Goal: Use online tool/utility: Utilize a website feature to perform a specific function

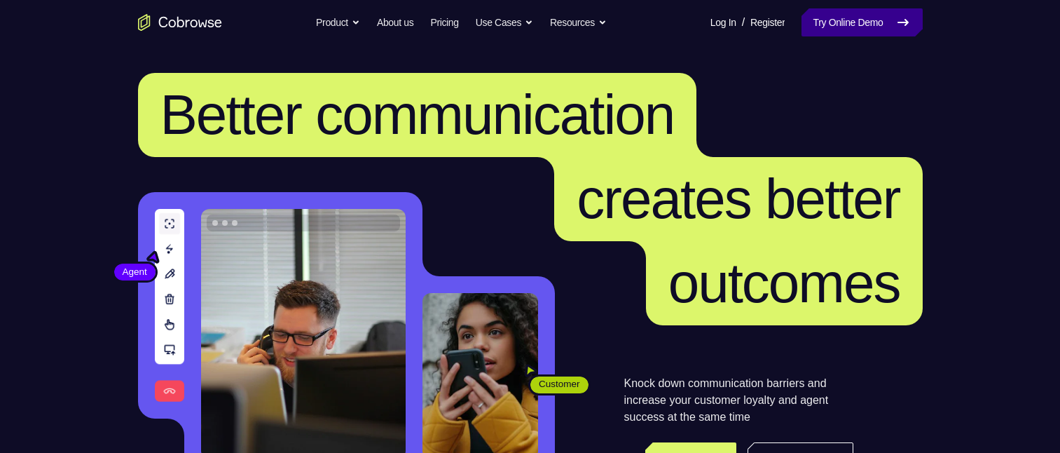
drag, startPoint x: 910, startPoint y: 18, endPoint x: 907, endPoint y: 9, distance: 9.5
click at [910, 18] on icon at bounding box center [903, 22] width 17 height 17
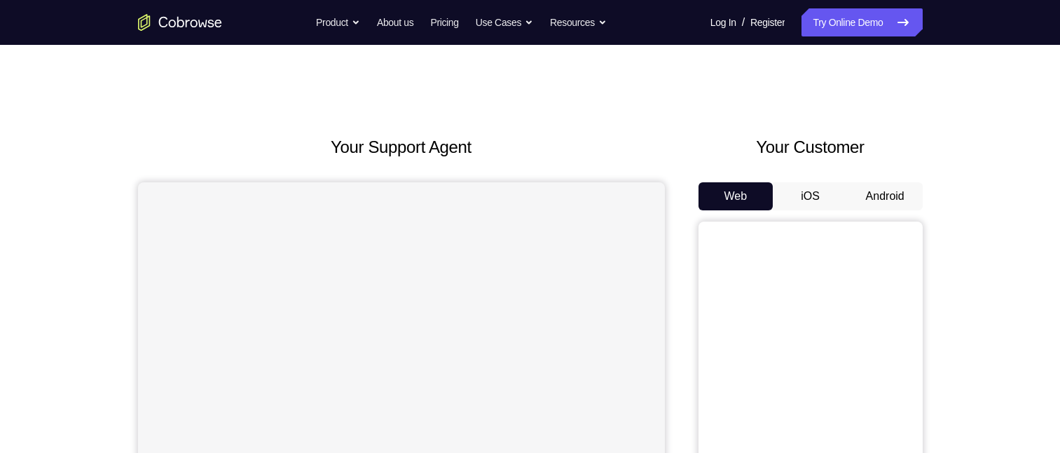
click at [901, 201] on button "Android" at bounding box center [885, 196] width 75 height 28
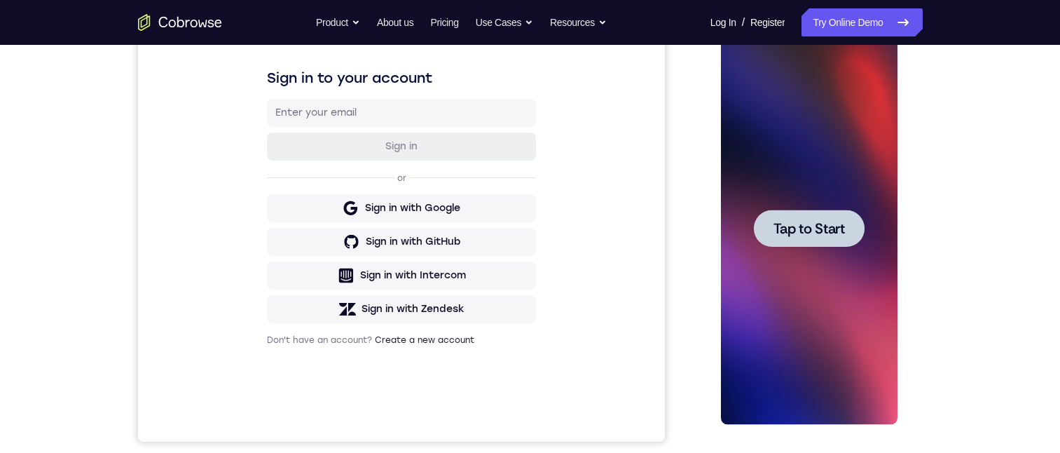
scroll to position [195, 0]
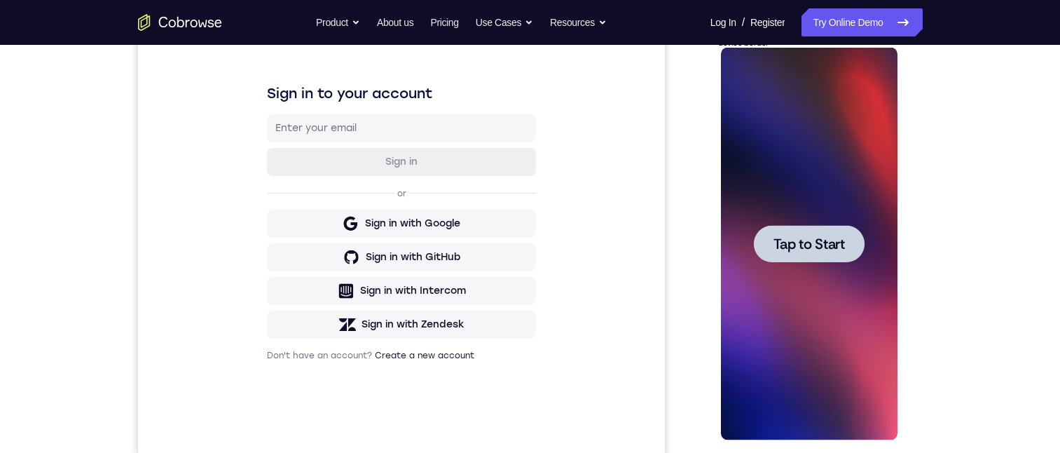
click at [792, 232] on div at bounding box center [809, 243] width 111 height 37
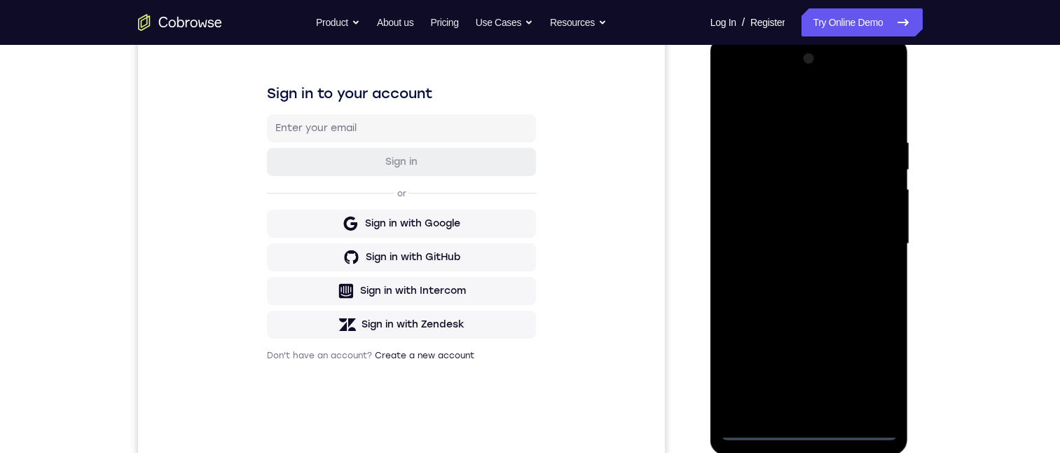
click at [807, 427] on div at bounding box center [809, 244] width 177 height 392
click at [871, 379] on div at bounding box center [809, 244] width 177 height 392
click at [776, 97] on div at bounding box center [809, 244] width 177 height 392
click at [874, 239] on div at bounding box center [809, 244] width 177 height 392
click at [790, 409] on div at bounding box center [809, 244] width 177 height 392
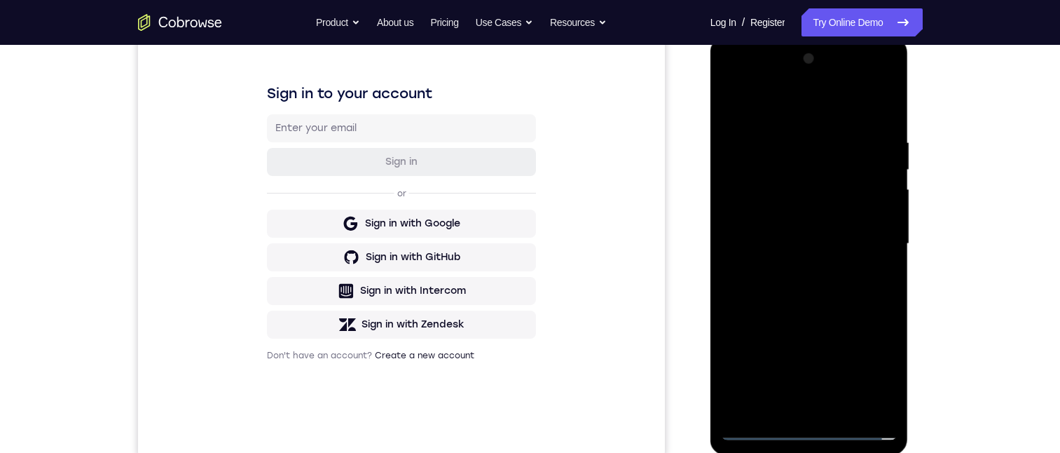
click at [796, 236] on div at bounding box center [809, 244] width 177 height 392
click at [801, 216] on div at bounding box center [809, 244] width 177 height 392
click at [804, 247] on div at bounding box center [809, 244] width 177 height 392
click at [799, 289] on div at bounding box center [809, 244] width 177 height 392
click at [776, 294] on div at bounding box center [809, 244] width 177 height 392
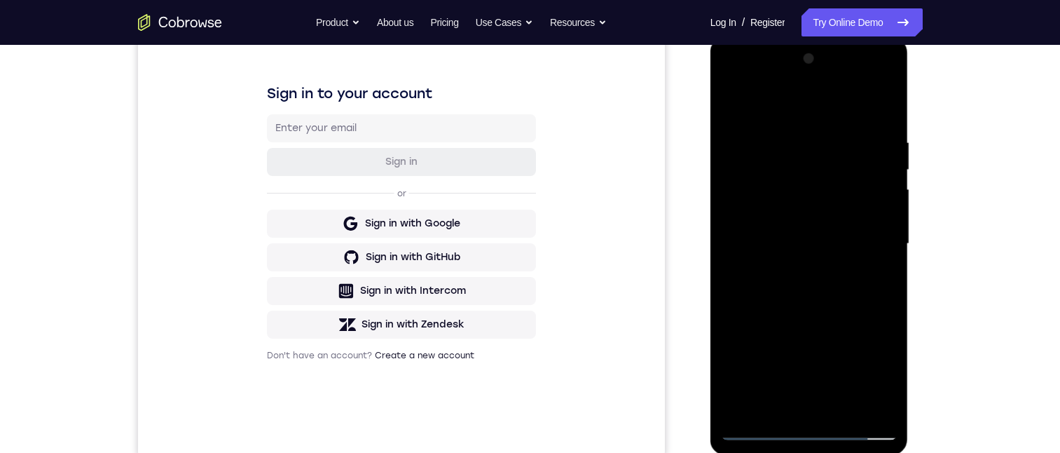
click at [792, 289] on div at bounding box center [809, 244] width 177 height 392
click at [820, 265] on div at bounding box center [809, 244] width 177 height 392
click at [794, 265] on div at bounding box center [809, 244] width 177 height 392
drag, startPoint x: 780, startPoint y: 79, endPoint x: 778, endPoint y: 49, distance: 30.2
click at [778, 37] on html "Online web based iOS Simulators and Android Emulators. Run iPhone, iPad, Mobile…" at bounding box center [810, 247] width 200 height 420
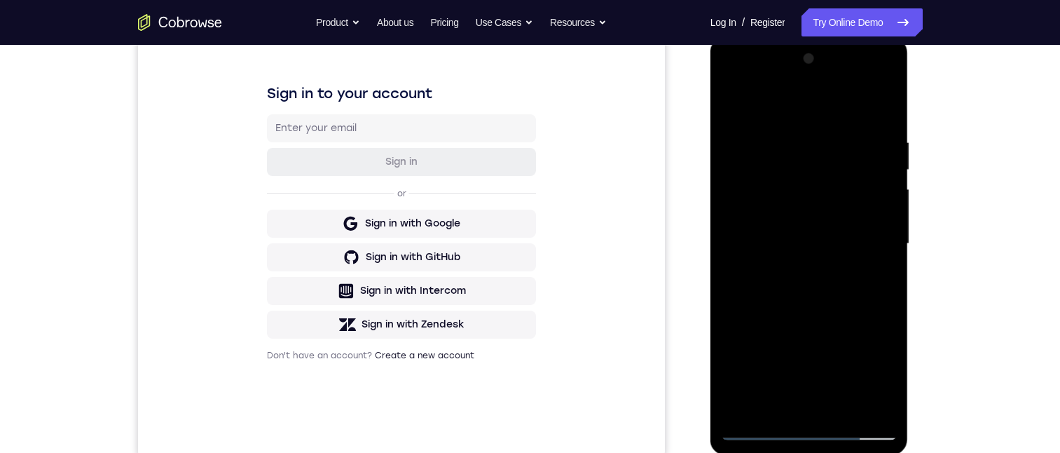
click at [723, 98] on div at bounding box center [809, 244] width 177 height 392
click at [774, 265] on div at bounding box center [809, 244] width 177 height 392
click at [778, 245] on div at bounding box center [809, 244] width 177 height 392
click at [801, 286] on div at bounding box center [809, 244] width 177 height 392
click at [801, 288] on div at bounding box center [809, 244] width 177 height 392
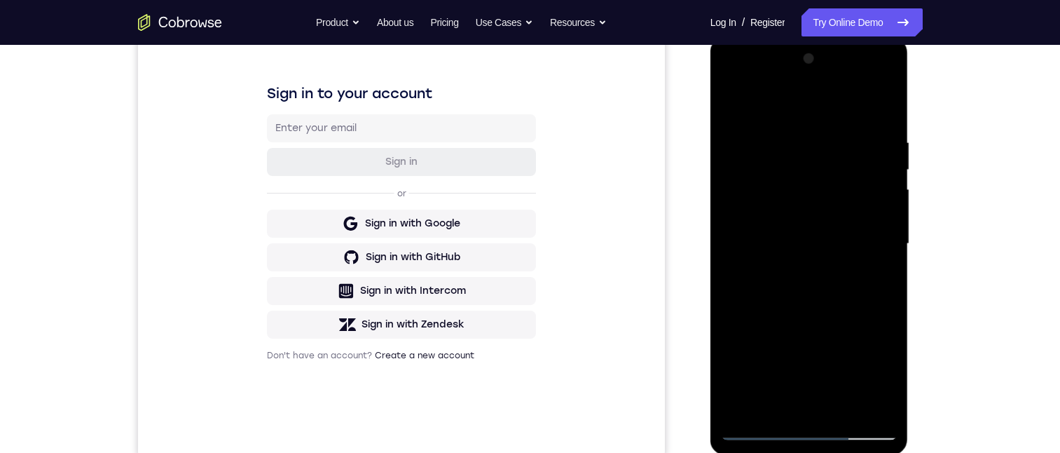
click at [843, 268] on div at bounding box center [809, 244] width 177 height 392
drag, startPoint x: 806, startPoint y: 298, endPoint x: 801, endPoint y: 202, distance: 96.1
click at [801, 202] on div at bounding box center [809, 244] width 177 height 392
drag, startPoint x: 798, startPoint y: 236, endPoint x: 799, endPoint y: 261, distance: 25.2
click at [799, 261] on div at bounding box center [809, 244] width 177 height 392
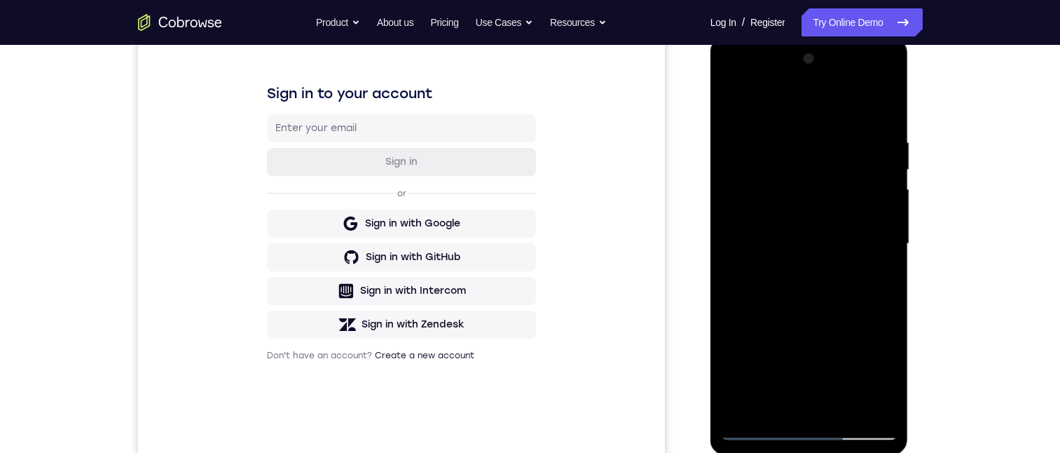
click at [887, 241] on div at bounding box center [809, 244] width 177 height 392
drag, startPoint x: 890, startPoint y: 237, endPoint x: 1620, endPoint y: 266, distance: 731.2
click at [890, 237] on div at bounding box center [809, 244] width 177 height 392
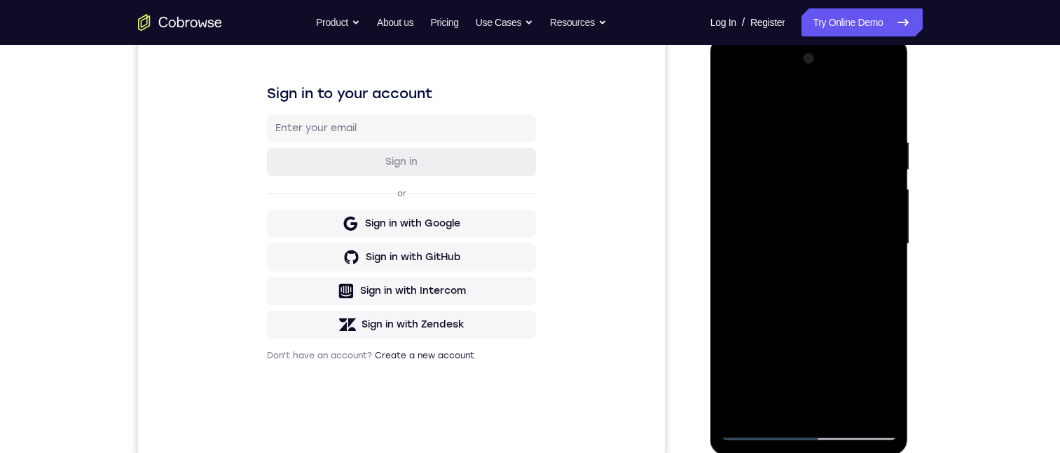
click at [888, 241] on div at bounding box center [809, 244] width 177 height 392
click at [888, 236] on div at bounding box center [809, 244] width 177 height 392
drag, startPoint x: 820, startPoint y: 229, endPoint x: 840, endPoint y: 191, distance: 42.6
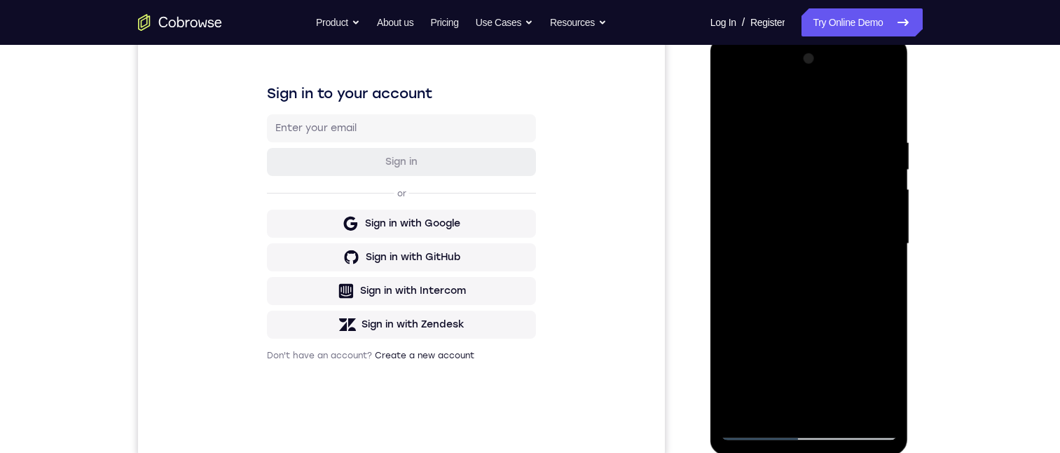
click at [816, 144] on div at bounding box center [809, 244] width 177 height 392
drag, startPoint x: 835, startPoint y: 267, endPoint x: 824, endPoint y: 193, distance: 75.1
click at [824, 191] on div at bounding box center [809, 244] width 177 height 392
drag, startPoint x: 813, startPoint y: 322, endPoint x: 818, endPoint y: 254, distance: 67.5
click at [818, 253] on div at bounding box center [809, 244] width 177 height 392
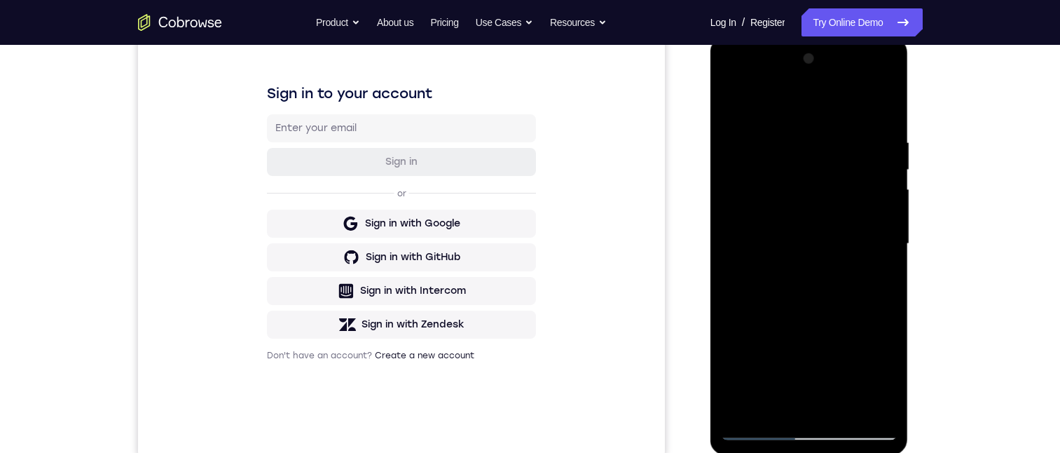
click at [817, 277] on div at bounding box center [809, 244] width 177 height 392
click at [891, 216] on div at bounding box center [809, 244] width 177 height 392
click at [883, 219] on div at bounding box center [809, 244] width 177 height 392
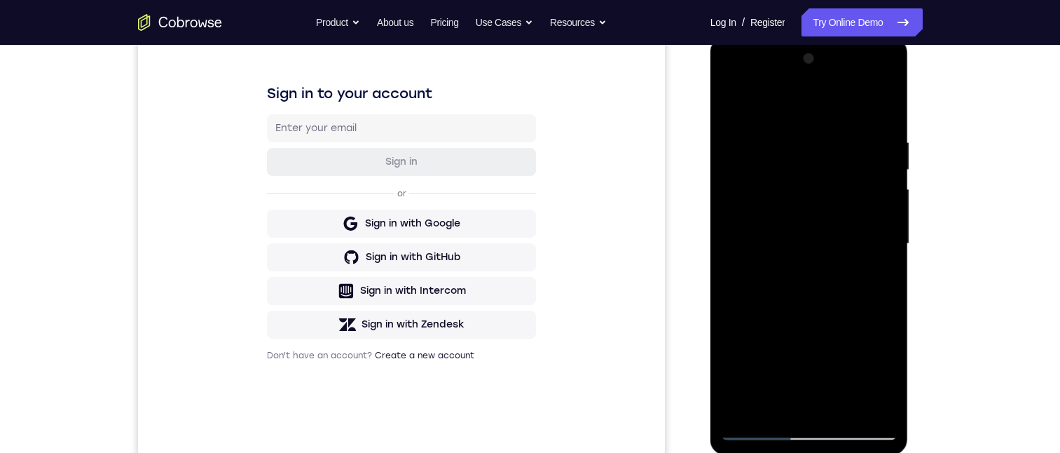
drag, startPoint x: 813, startPoint y: 279, endPoint x: 788, endPoint y: 135, distance: 145.7
click at [788, 135] on div at bounding box center [809, 244] width 177 height 392
click at [794, 132] on div at bounding box center [809, 244] width 177 height 392
drag, startPoint x: 785, startPoint y: 275, endPoint x: 794, endPoint y: 259, distance: 17.6
click at [785, 205] on div at bounding box center [809, 244] width 177 height 392
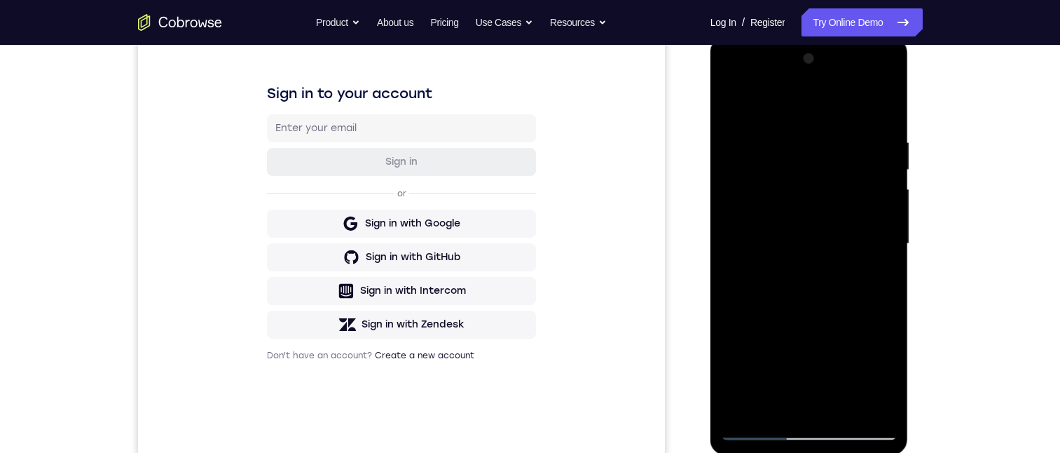
drag, startPoint x: 800, startPoint y: 301, endPoint x: 800, endPoint y: 172, distance: 128.9
click at [800, 171] on div at bounding box center [809, 244] width 177 height 392
drag, startPoint x: 804, startPoint y: 275, endPoint x: 813, endPoint y: 180, distance: 94.9
click at [813, 158] on div at bounding box center [809, 244] width 177 height 392
drag, startPoint x: 804, startPoint y: 312, endPoint x: 804, endPoint y: 184, distance: 128.2
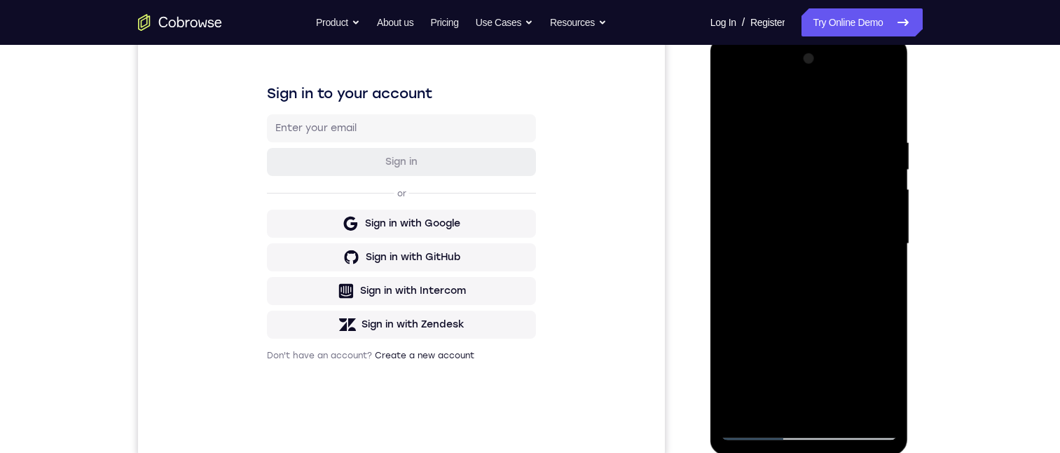
click at [804, 184] on div at bounding box center [809, 244] width 177 height 392
drag, startPoint x: 820, startPoint y: 296, endPoint x: 825, endPoint y: 214, distance: 82.8
click at [825, 213] on div at bounding box center [809, 244] width 177 height 392
drag, startPoint x: 815, startPoint y: 251, endPoint x: 813, endPoint y: 169, distance: 82.7
click at [813, 169] on div at bounding box center [809, 244] width 177 height 392
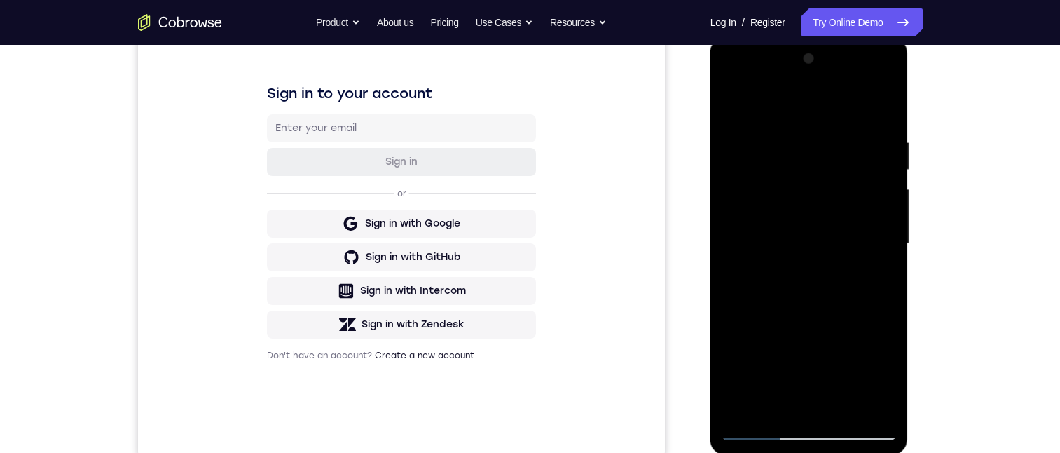
click at [900, 203] on div at bounding box center [809, 245] width 198 height 417
click at [894, 206] on div at bounding box center [809, 244] width 177 height 392
drag, startPoint x: 866, startPoint y: 212, endPoint x: 866, endPoint y: 222, distance: 10.5
click at [866, 222] on div at bounding box center [809, 244] width 177 height 392
click at [888, 235] on div at bounding box center [809, 244] width 177 height 392
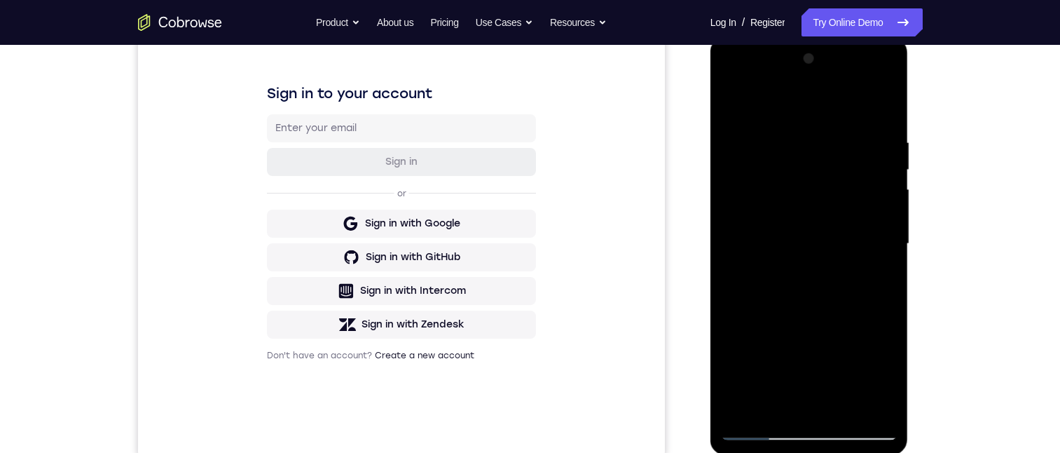
click at [888, 219] on div at bounding box center [809, 244] width 177 height 392
drag, startPoint x: 1621, startPoint y: 311, endPoint x: 909, endPoint y: 272, distance: 712.7
click at [891, 237] on div at bounding box center [809, 244] width 177 height 392
click at [872, 244] on div at bounding box center [809, 244] width 177 height 392
click at [883, 239] on div at bounding box center [809, 244] width 177 height 392
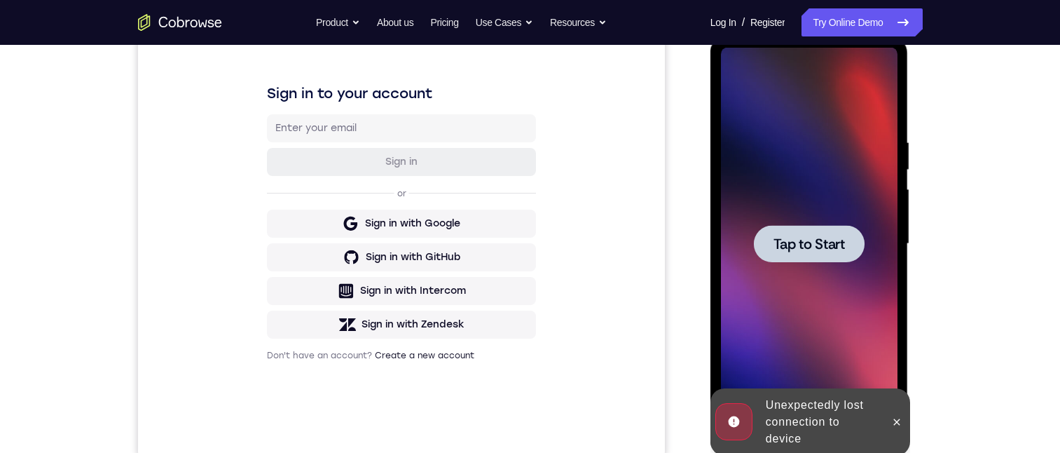
click at [810, 245] on span "Tap to Start" at bounding box center [808, 244] width 71 height 14
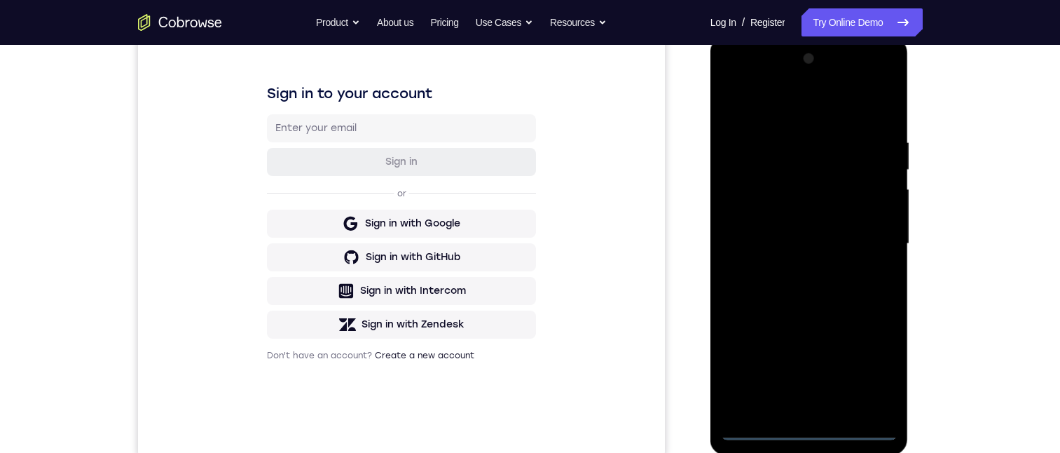
click at [808, 424] on div at bounding box center [809, 244] width 177 height 392
click at [810, 430] on div at bounding box center [809, 244] width 177 height 392
click at [869, 373] on div at bounding box center [809, 244] width 177 height 392
click at [785, 100] on div at bounding box center [809, 244] width 177 height 392
click at [862, 244] on div at bounding box center [809, 244] width 177 height 392
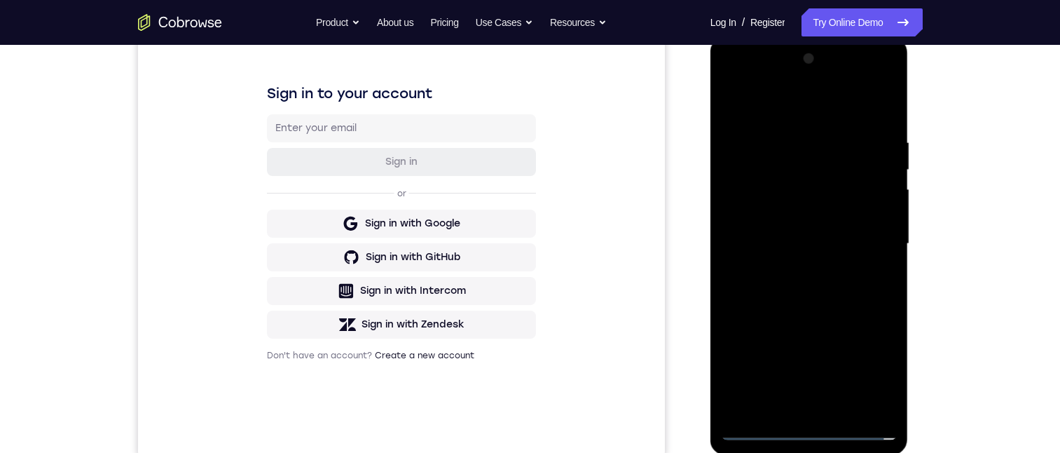
click at [798, 272] on div at bounding box center [809, 244] width 177 height 392
click at [796, 238] on div at bounding box center [809, 244] width 177 height 392
click at [797, 214] on div at bounding box center [809, 244] width 177 height 392
click at [782, 241] on div at bounding box center [809, 244] width 177 height 392
click at [782, 289] on div at bounding box center [809, 244] width 177 height 392
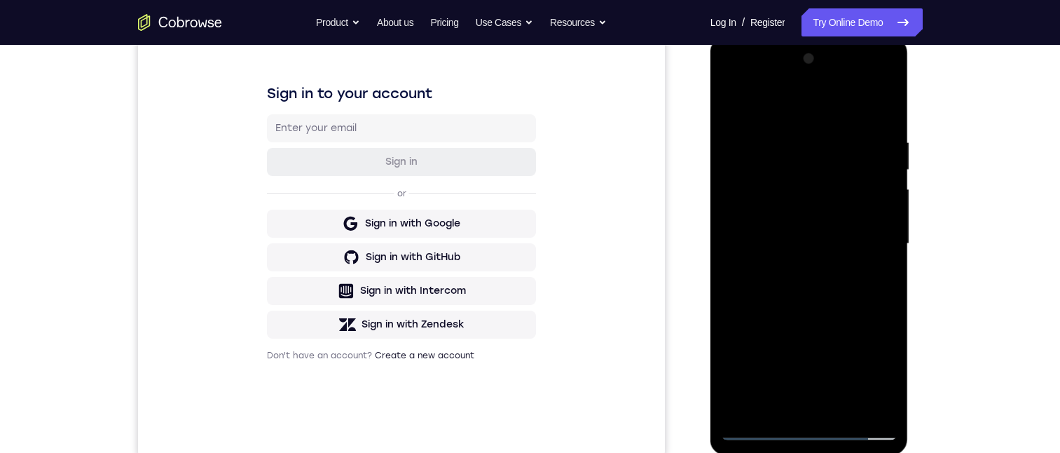
click at [782, 289] on div at bounding box center [809, 244] width 177 height 392
click at [813, 303] on div at bounding box center [809, 244] width 177 height 392
drag, startPoint x: 801, startPoint y: 303, endPoint x: 805, endPoint y: 219, distance: 84.1
click at [805, 218] on div at bounding box center [809, 244] width 177 height 392
click at [877, 212] on div at bounding box center [809, 244] width 177 height 392
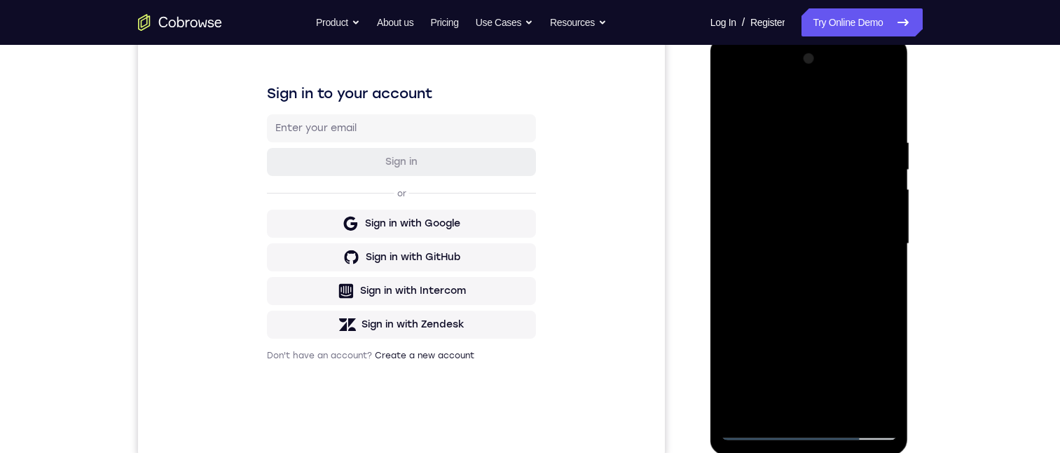
click at [877, 212] on div at bounding box center [809, 244] width 177 height 392
click at [883, 216] on div at bounding box center [809, 244] width 177 height 392
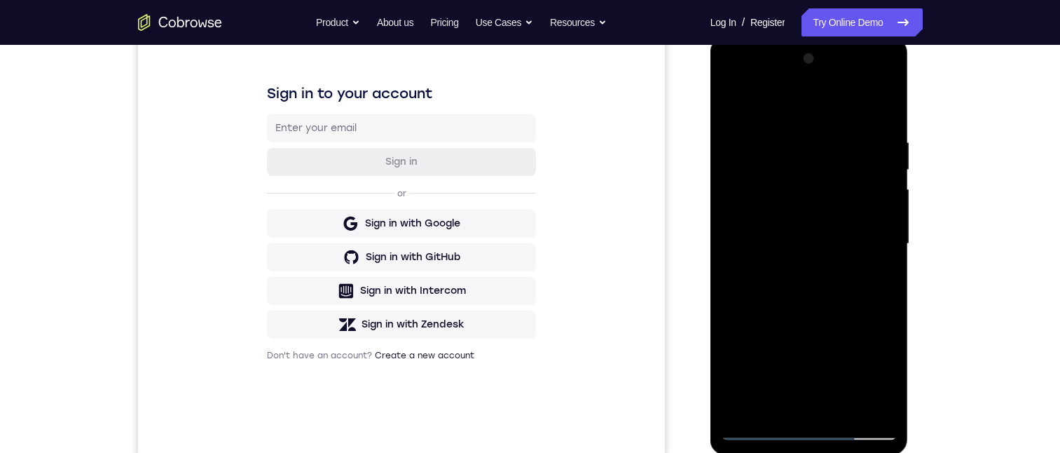
click at [725, 211] on div at bounding box center [809, 244] width 177 height 392
click at [871, 209] on div at bounding box center [809, 244] width 177 height 392
click at [888, 209] on div at bounding box center [809, 244] width 177 height 392
click at [735, 213] on div at bounding box center [809, 244] width 177 height 392
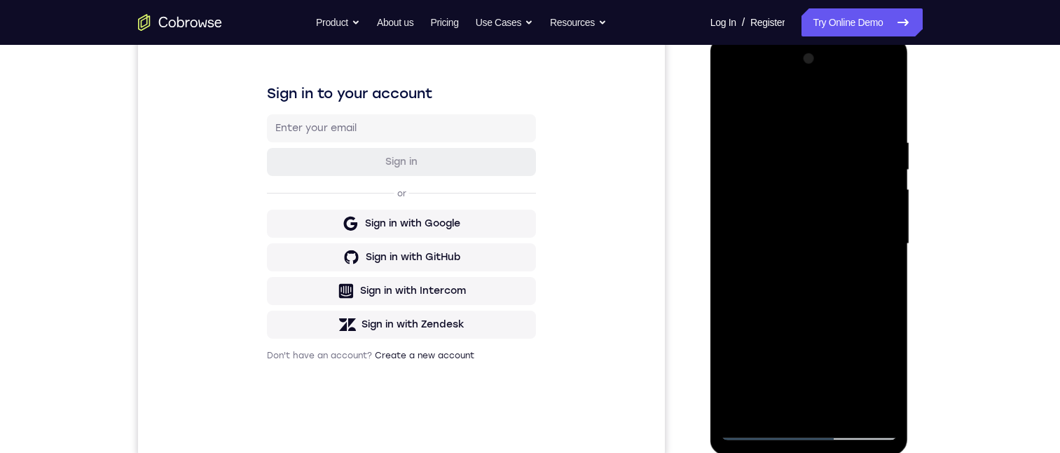
click at [880, 214] on div at bounding box center [809, 244] width 177 height 392
click at [895, 221] on div at bounding box center [809, 244] width 177 height 392
click at [888, 214] on div at bounding box center [809, 244] width 177 height 392
click at [849, 406] on div at bounding box center [809, 244] width 177 height 392
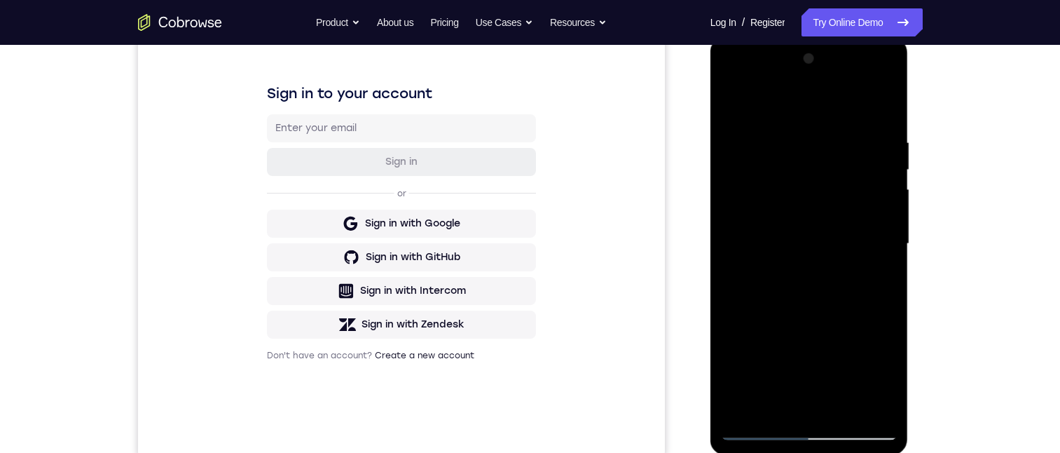
click at [852, 323] on div at bounding box center [809, 244] width 177 height 392
click at [793, 263] on div at bounding box center [809, 244] width 177 height 392
click at [779, 264] on div at bounding box center [809, 244] width 177 height 392
click at [876, 276] on div at bounding box center [809, 244] width 177 height 392
click at [726, 105] on div at bounding box center [809, 244] width 177 height 392
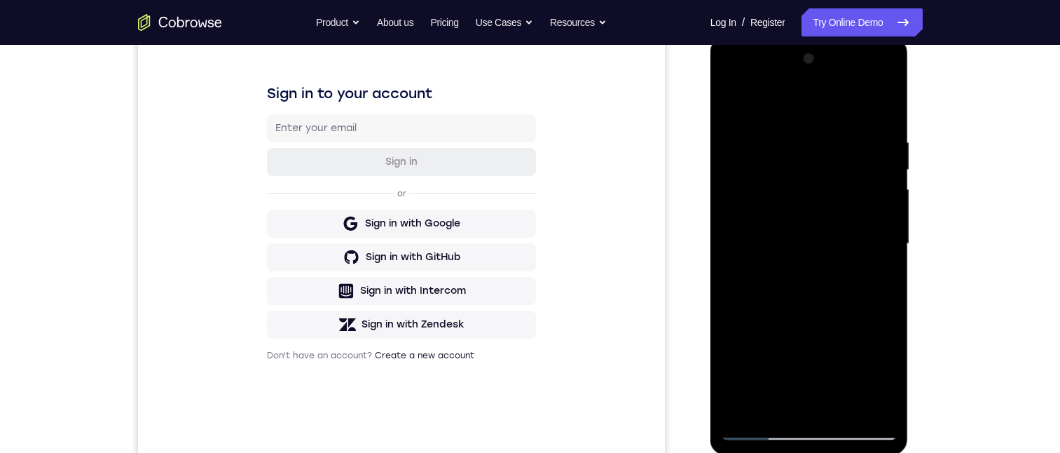
click at [778, 265] on div at bounding box center [809, 244] width 177 height 392
click at [866, 278] on div at bounding box center [809, 244] width 177 height 392
click at [875, 275] on div at bounding box center [809, 244] width 177 height 392
click at [729, 106] on div at bounding box center [809, 244] width 177 height 392
click at [793, 170] on div at bounding box center [809, 244] width 177 height 392
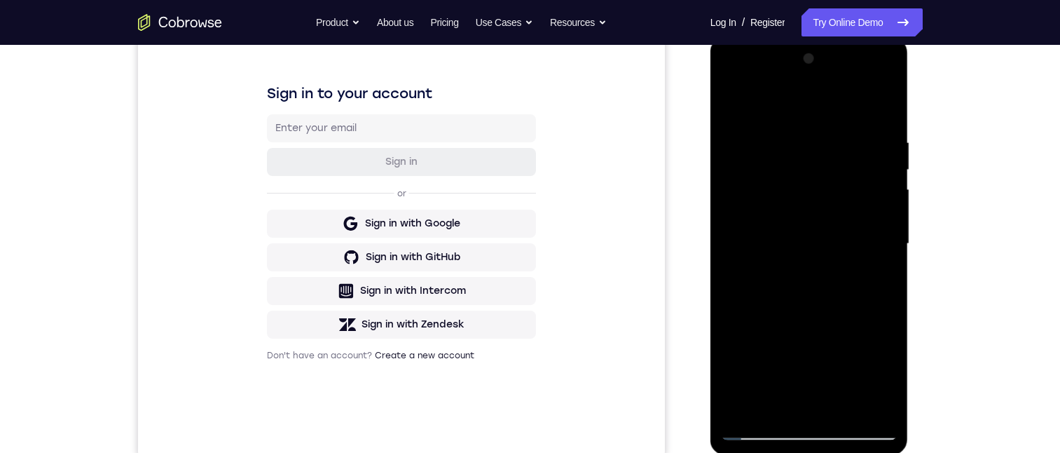
click at [758, 272] on div at bounding box center [809, 244] width 177 height 392
click at [868, 273] on div at bounding box center [809, 244] width 177 height 392
